Goal: Find contact information: Find contact information

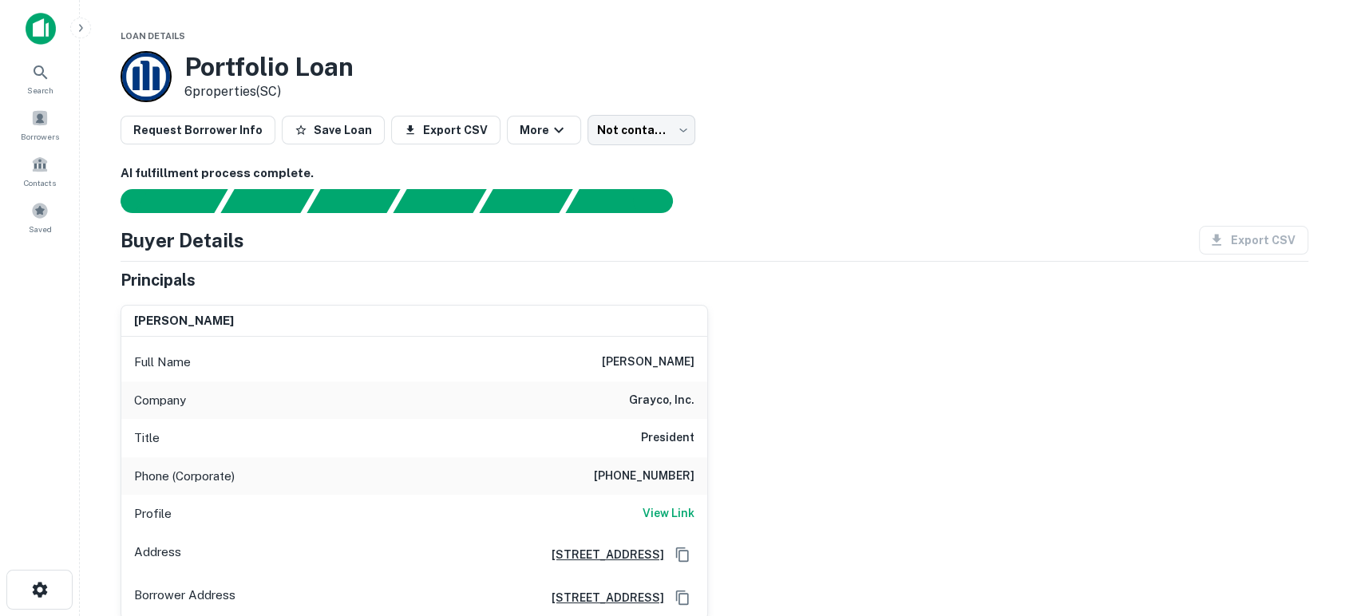
click at [903, 518] on div "paul h. sheehy Full Name paul h. sheehy Company grayco, inc. Title President Ph…" at bounding box center [708, 456] width 1200 height 328
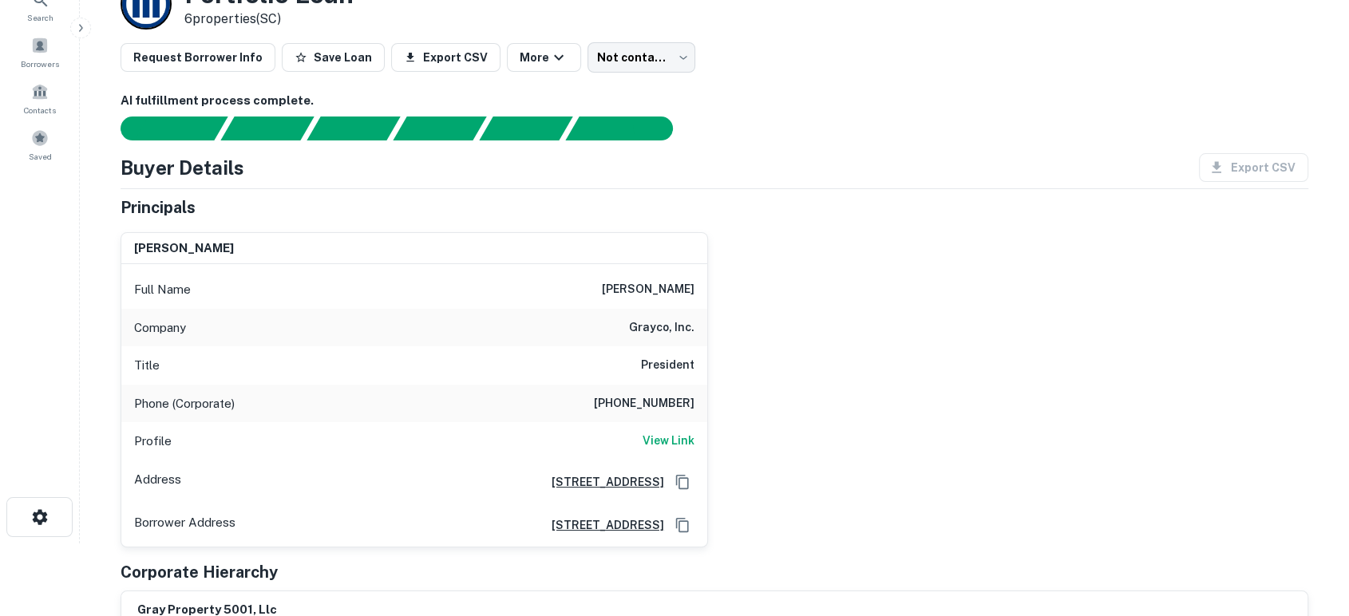
scroll to position [118, 0]
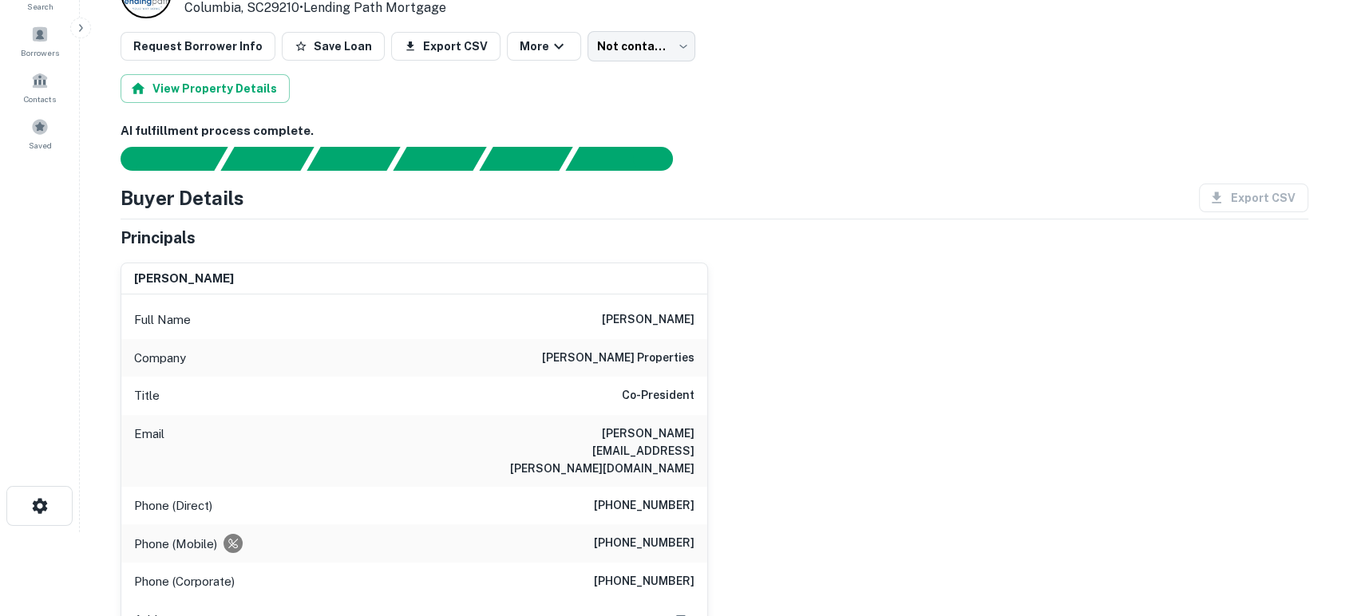
scroll to position [118, 0]
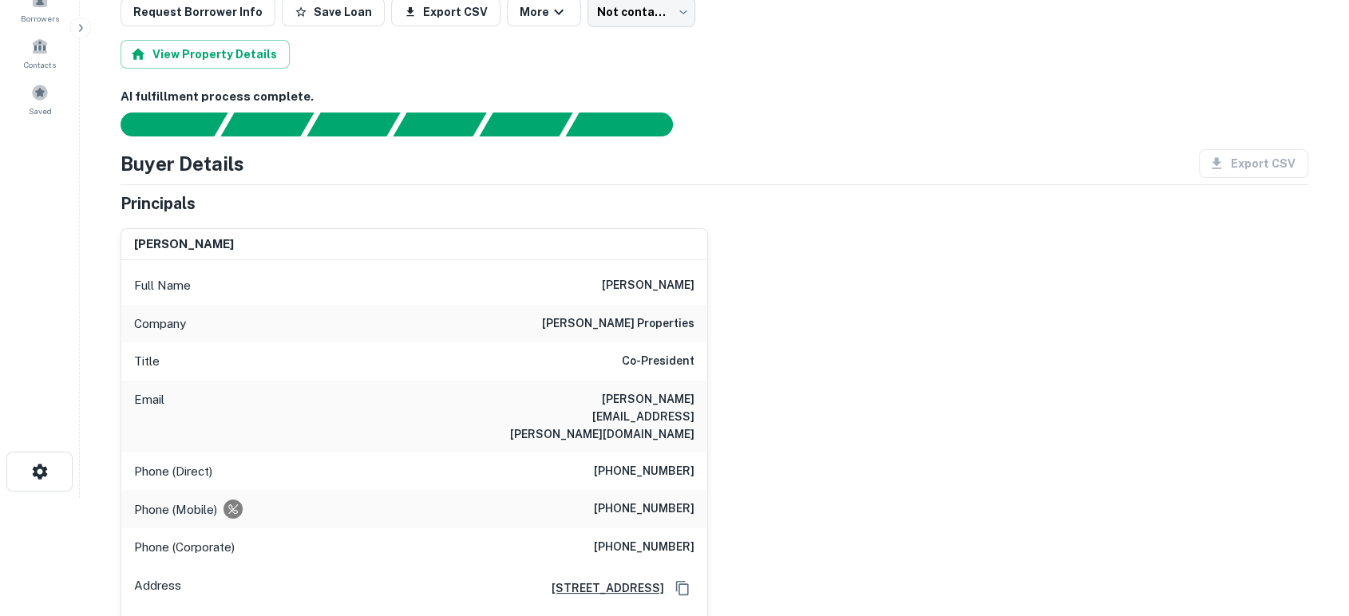
drag, startPoint x: 849, startPoint y: 459, endPoint x: 798, endPoint y: 425, distance: 61.1
click at [849, 459] on div "jason a. morgan Full Name jason a. morgan Company morgan properties Title Co-Pr…" at bounding box center [708, 434] width 1200 height 438
drag, startPoint x: 498, startPoint y: 400, endPoint x: 715, endPoint y: 416, distance: 217.7
click at [715, 416] on div "jason a. morgan Full Name jason a. morgan Company morgan properties Title Co-Pr…" at bounding box center [708, 434] width 1200 height 438
copy h6 "jason.morgan@morganproperties.com"
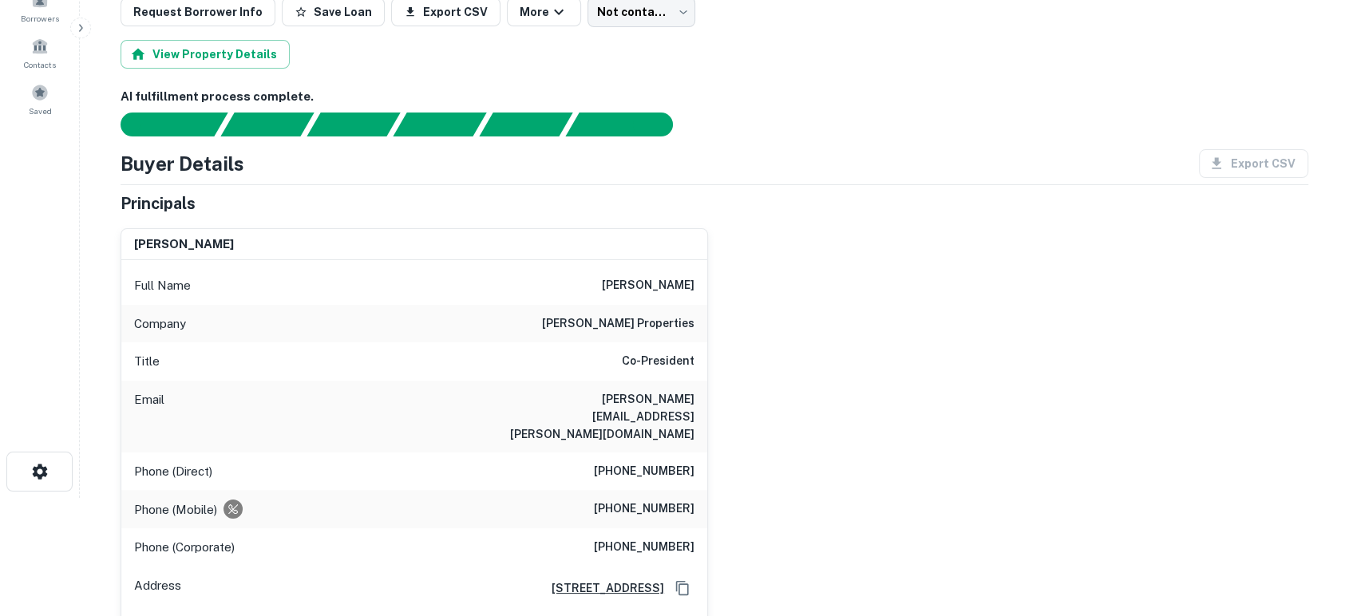
drag, startPoint x: 1114, startPoint y: 456, endPoint x: 878, endPoint y: 485, distance: 238.1
click at [1111, 456] on div "jason a. morgan Full Name jason a. morgan Company morgan properties Title Co-Pr…" at bounding box center [708, 434] width 1200 height 438
drag, startPoint x: 602, startPoint y: 496, endPoint x: 694, endPoint y: 493, distance: 92.6
click at [694, 493] on div "Phone (Mobile) (610) 246-4902" at bounding box center [414, 509] width 586 height 38
copy h6 "(610) 246-4902"
